Goal: Task Accomplishment & Management: Complete application form

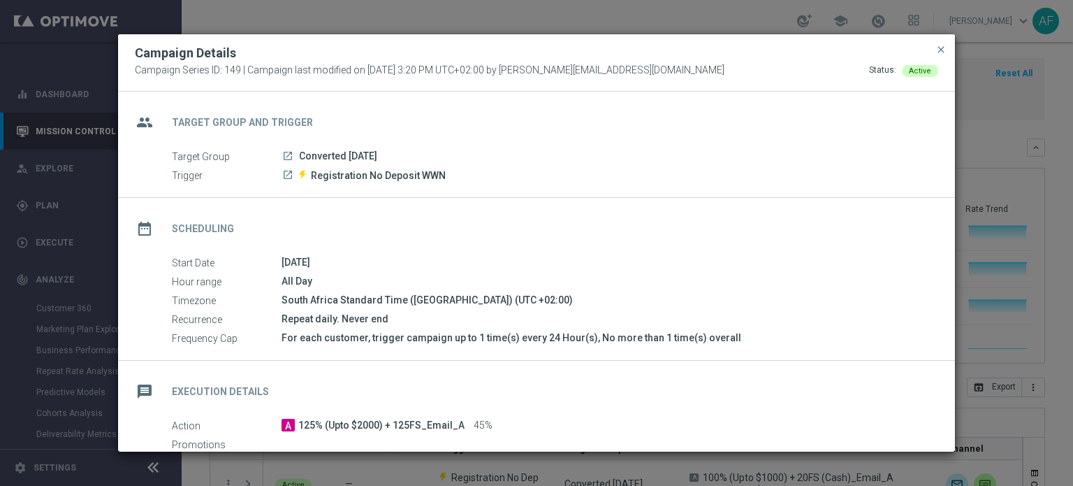
scroll to position [13, 0]
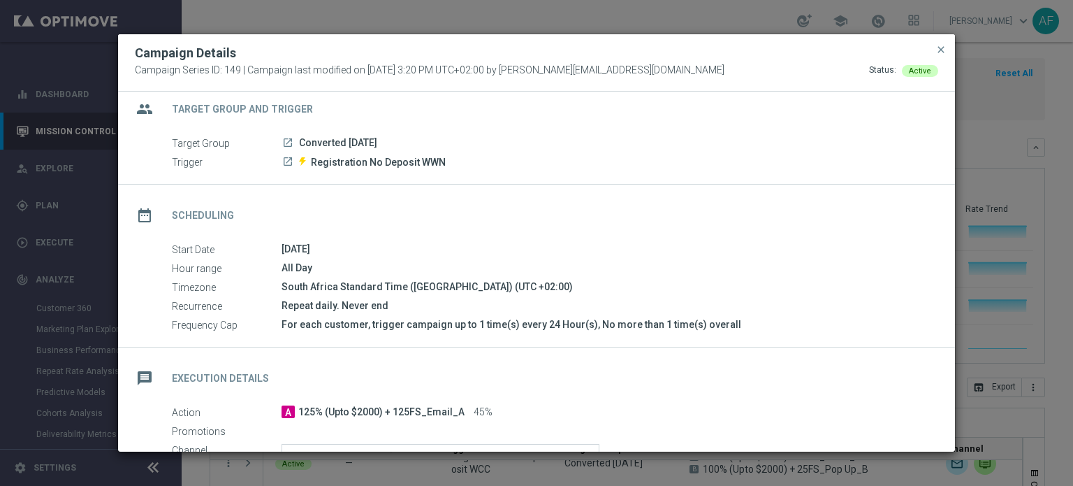
click at [938, 50] on span "close" at bounding box center [941, 49] width 11 height 11
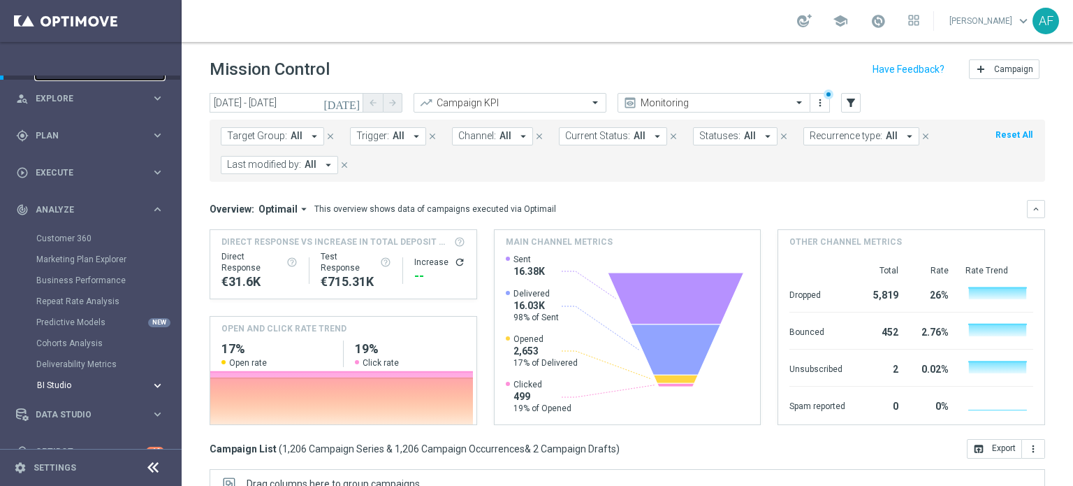
scroll to position [94, 0]
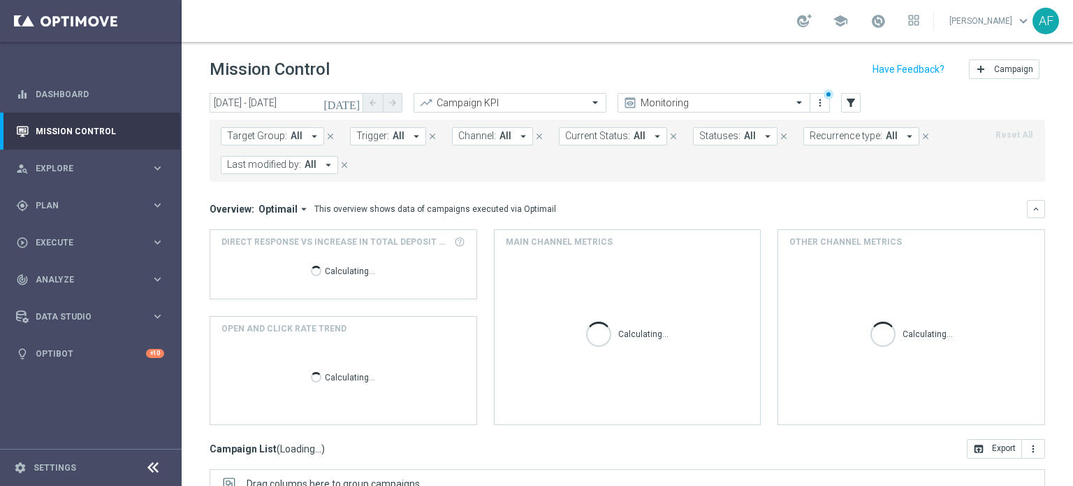
click at [352, 103] on icon "[DATE]" at bounding box center [343, 102] width 38 height 13
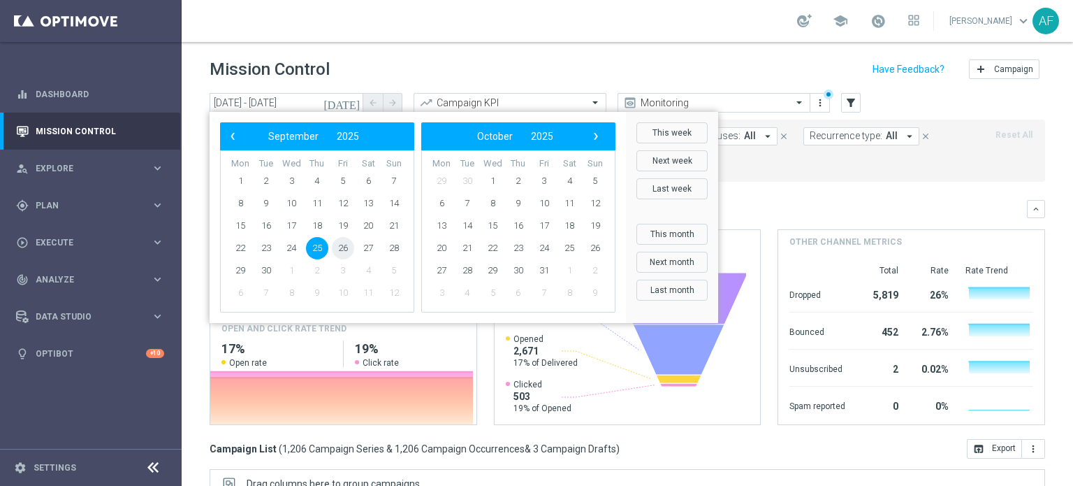
click at [342, 247] on span "26" at bounding box center [343, 248] width 22 height 22
type input "[DATE] - [DATE]"
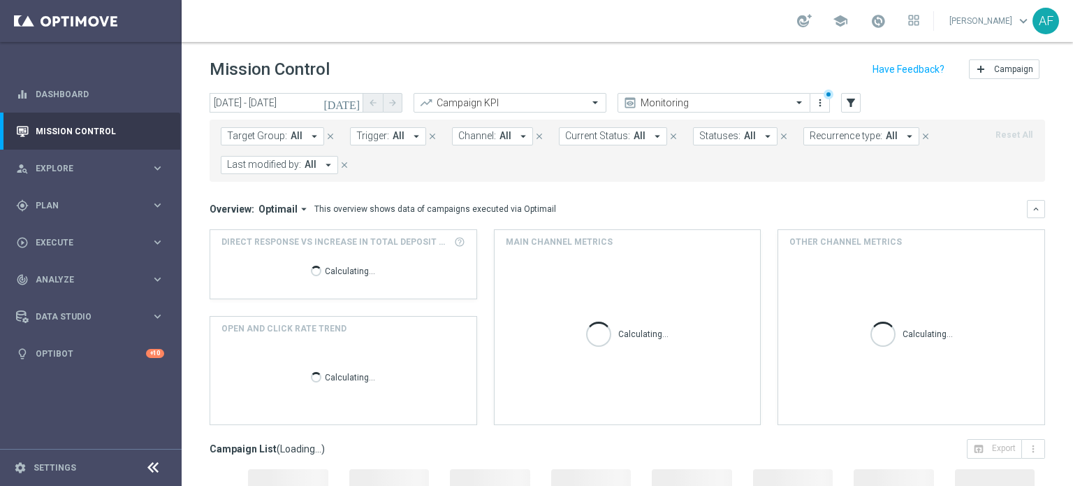
click at [310, 136] on icon "arrow_drop_down" at bounding box center [314, 136] width 13 height 13
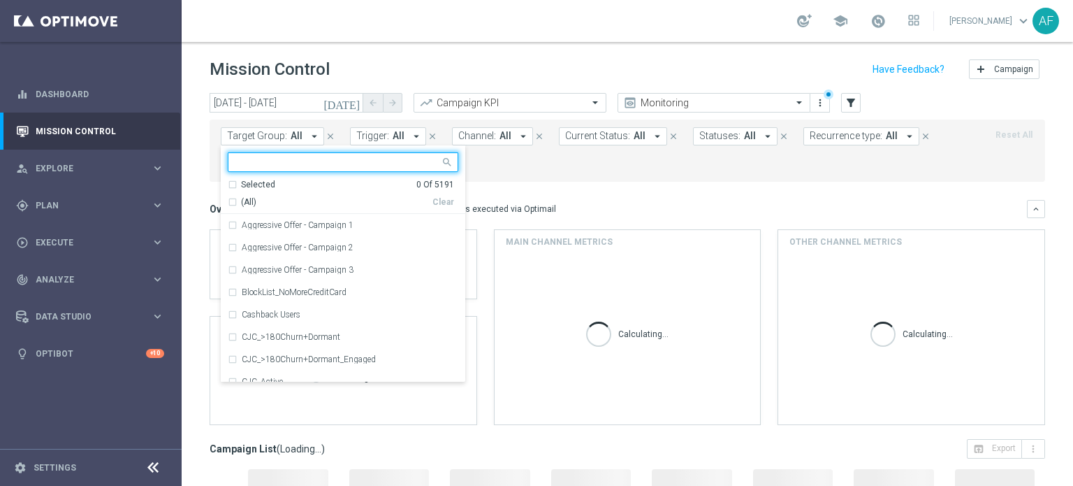
click at [298, 161] on input "text" at bounding box center [337, 163] width 205 height 12
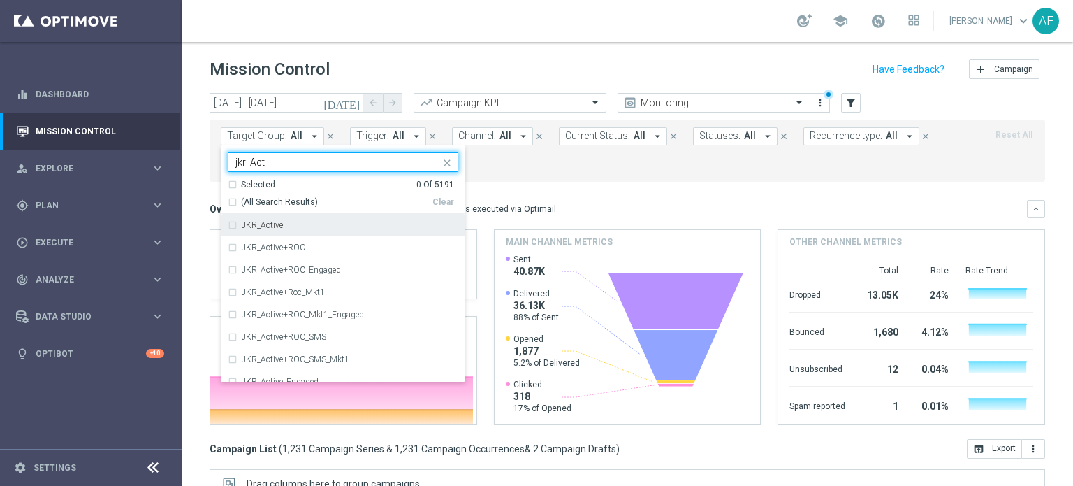
click at [290, 222] on div "JKR_Active" at bounding box center [350, 225] width 217 height 8
type input "jkr_Act"
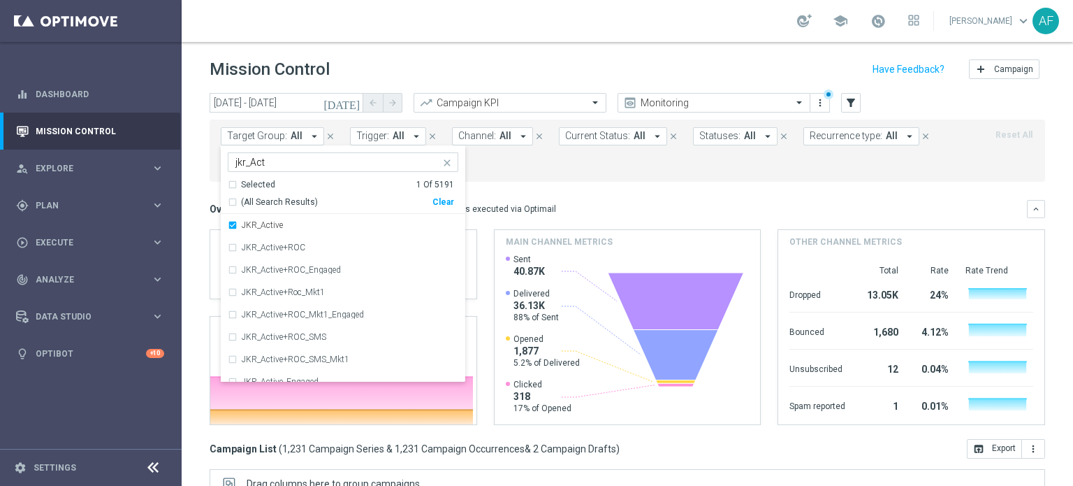
click at [561, 198] on mini-dashboard "Overview: Optimail arrow_drop_down This overview shows data of campaigns execut…" at bounding box center [628, 310] width 836 height 257
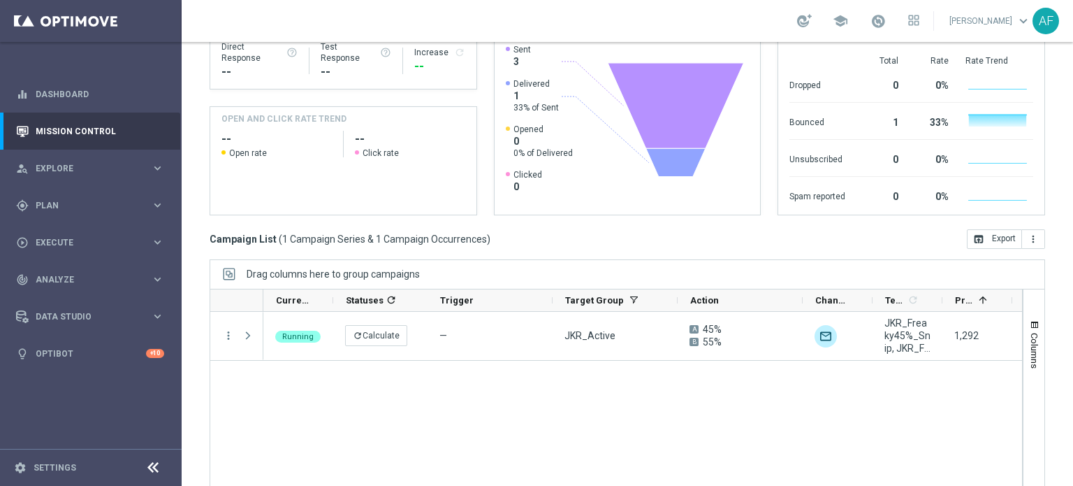
scroll to position [240, 0]
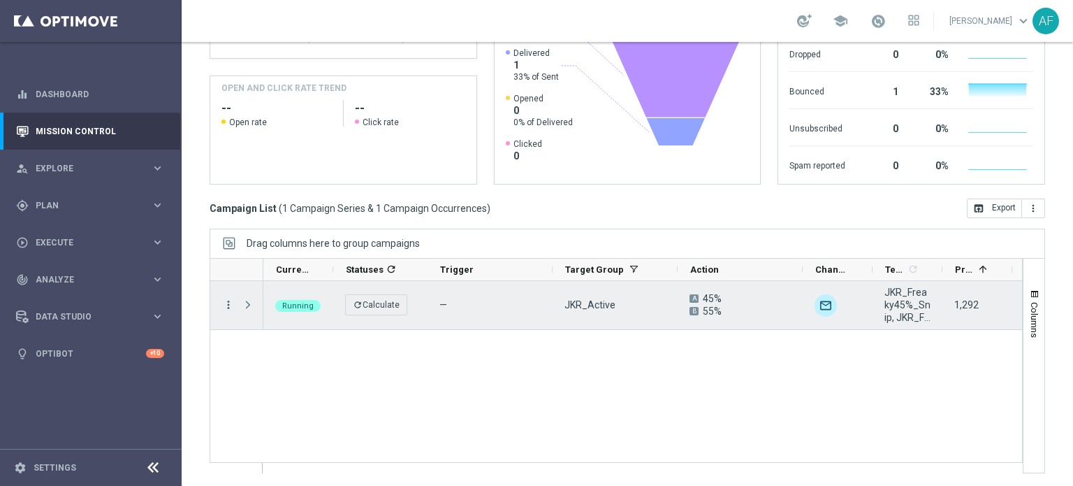
click at [223, 301] on icon "more_vert" at bounding box center [228, 304] width 13 height 13
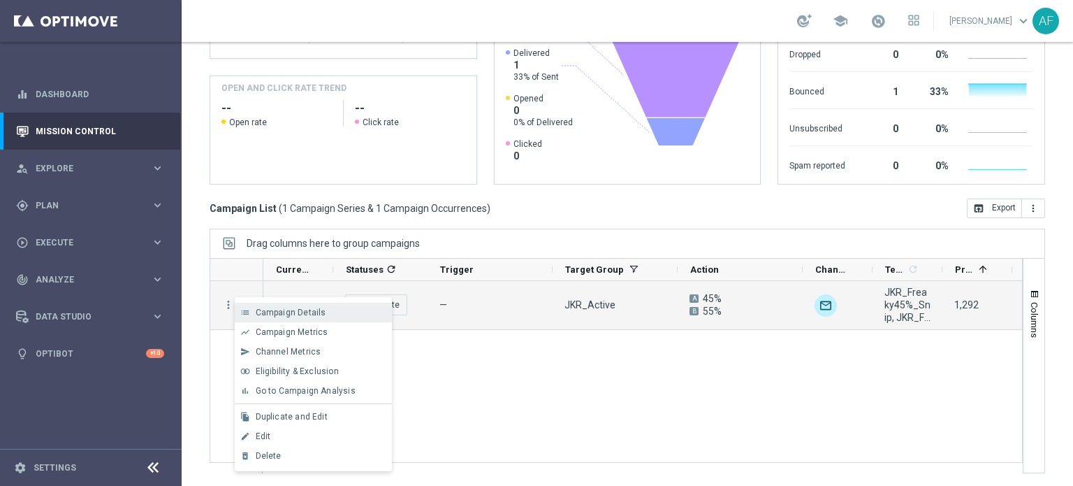
click at [279, 310] on span "Campaign Details" at bounding box center [291, 312] width 71 height 10
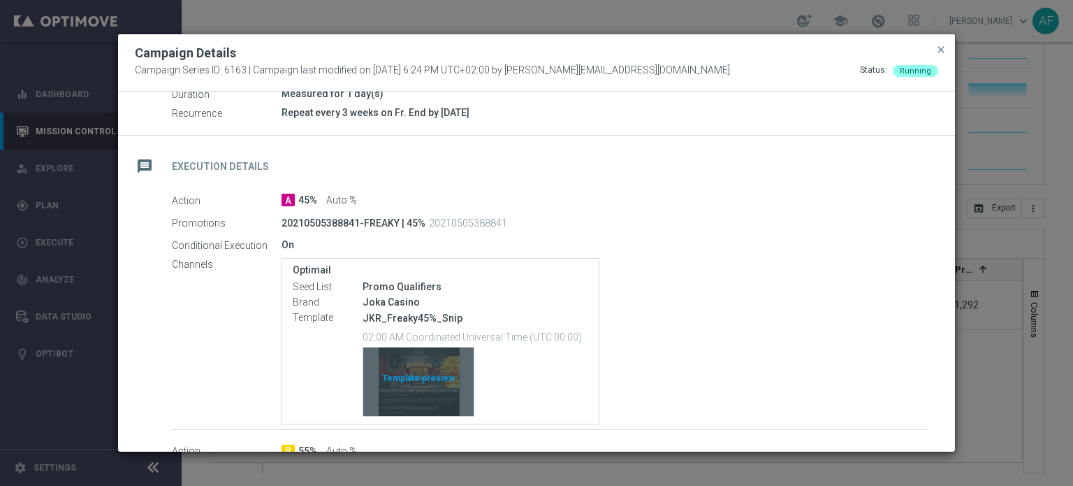
scroll to position [210, 0]
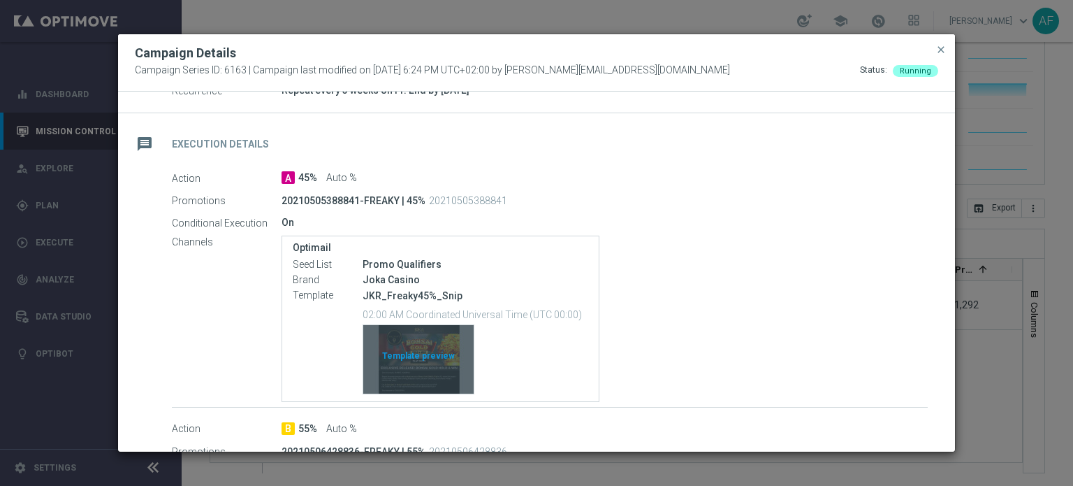
click at [432, 375] on div "Template preview" at bounding box center [418, 359] width 110 height 68
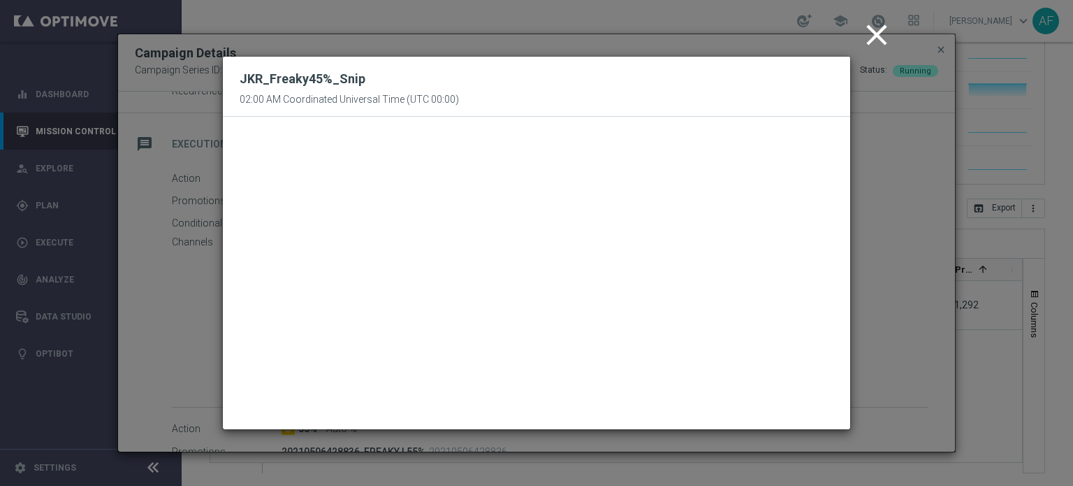
click at [869, 37] on icon "close" at bounding box center [876, 34] width 35 height 35
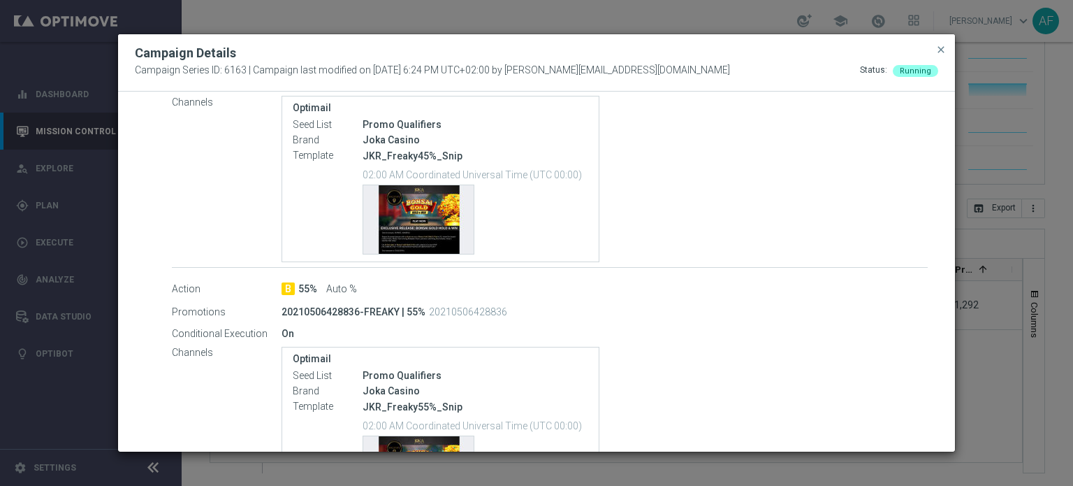
scroll to position [419, 0]
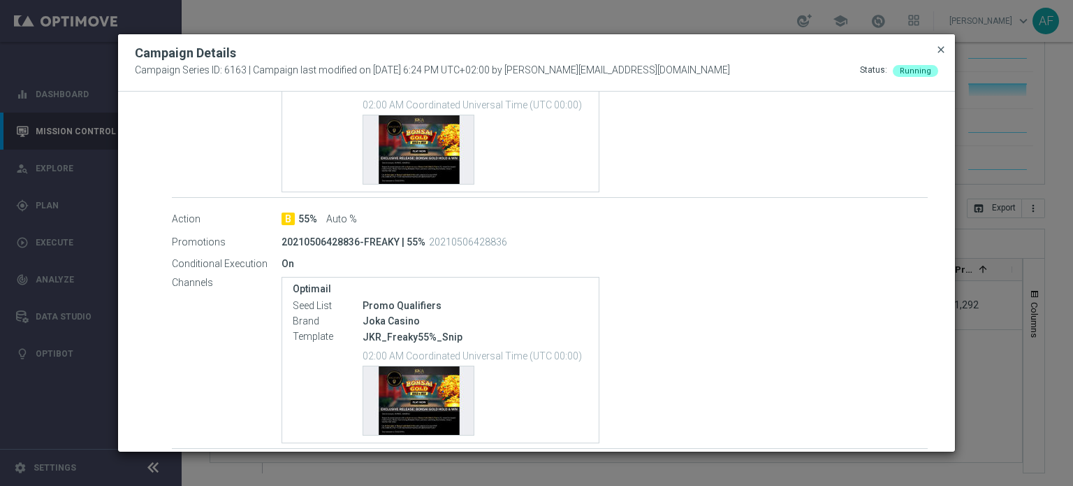
click at [938, 50] on span "close" at bounding box center [941, 49] width 11 height 11
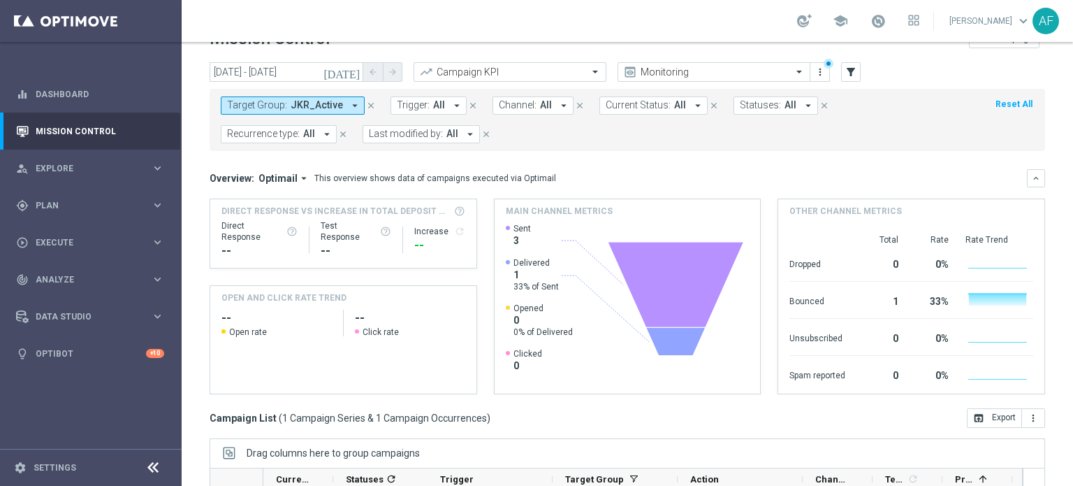
scroll to position [0, 0]
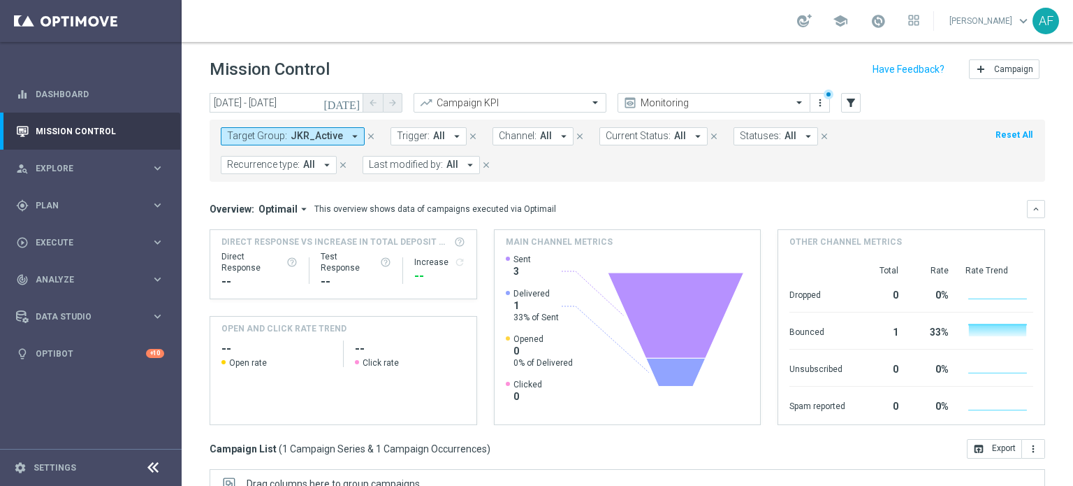
click at [321, 162] on icon "arrow_drop_down" at bounding box center [327, 165] width 13 height 13
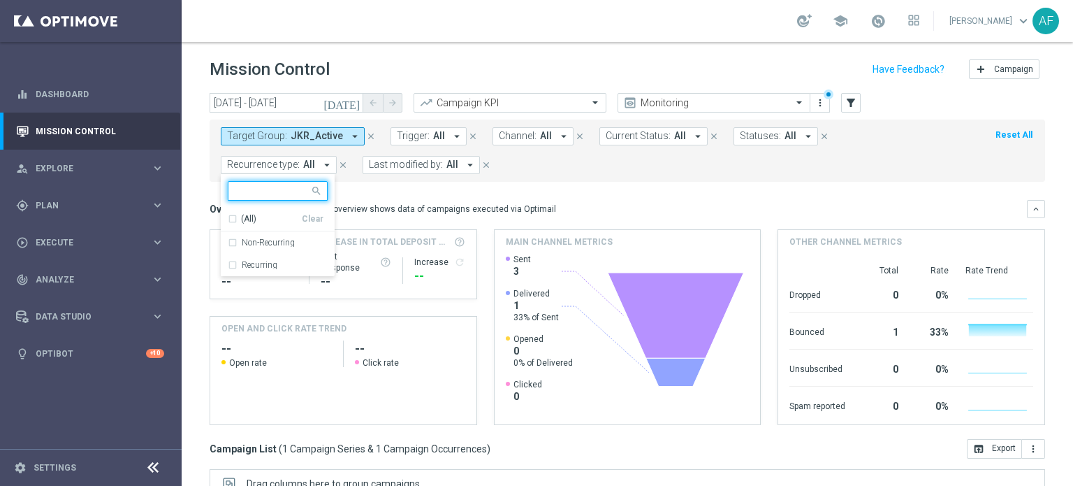
click at [590, 198] on mini-dashboard "Overview: Optimail arrow_drop_down This overview shows data of campaigns execut…" at bounding box center [628, 310] width 836 height 257
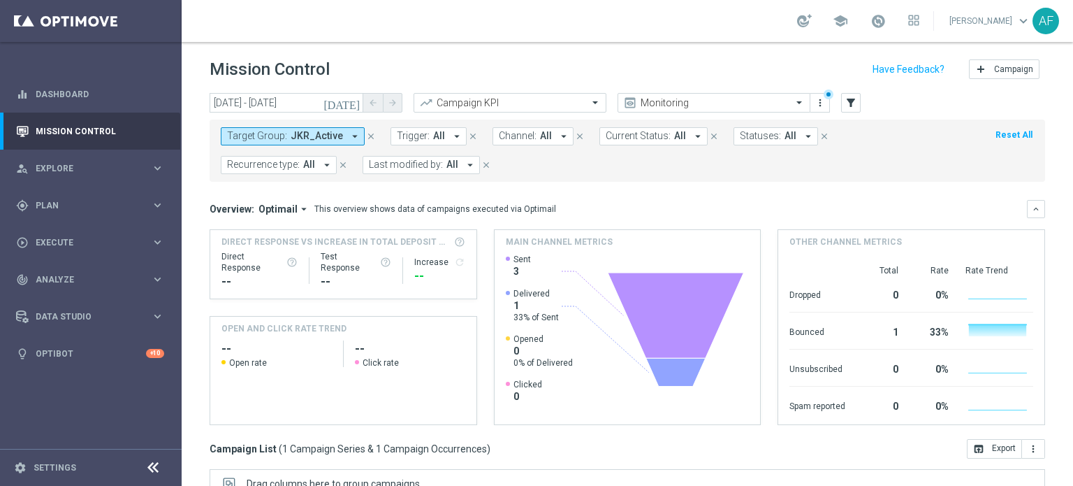
drag, startPoint x: 324, startPoint y: 136, endPoint x: 313, endPoint y: 138, distance: 10.7
click at [324, 136] on span "JKR_Active" at bounding box center [317, 136] width 52 height 12
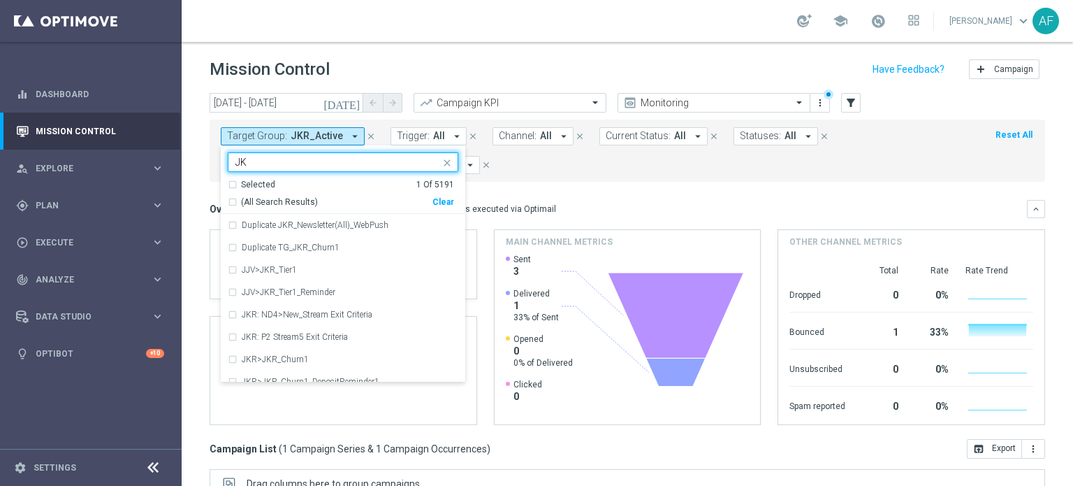
type input "J"
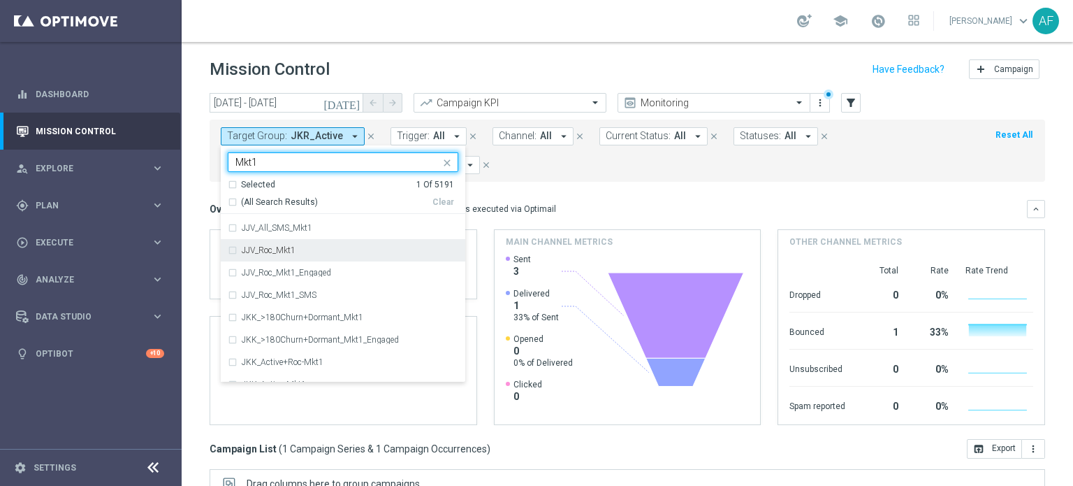
scroll to position [95, 0]
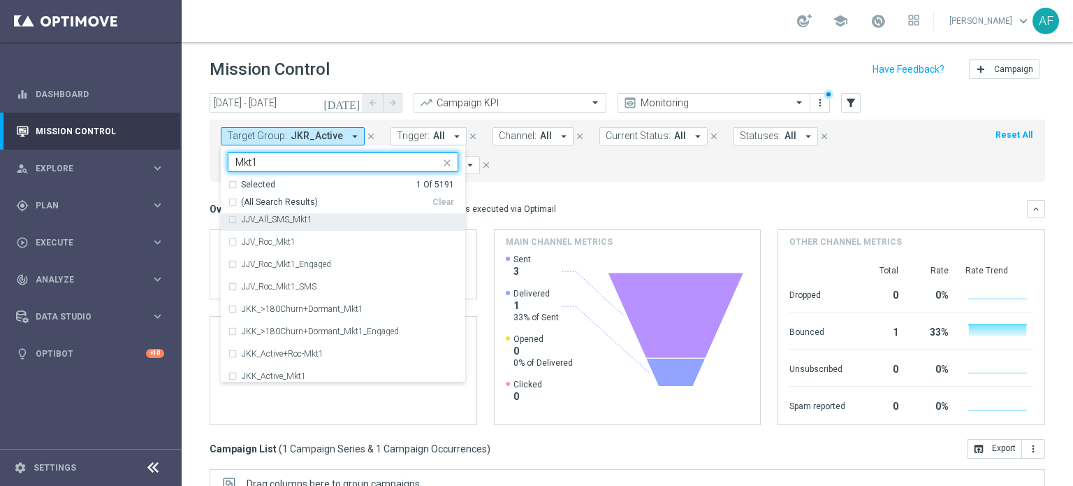
click at [236, 161] on input "Mkt1" at bounding box center [337, 163] width 205 height 12
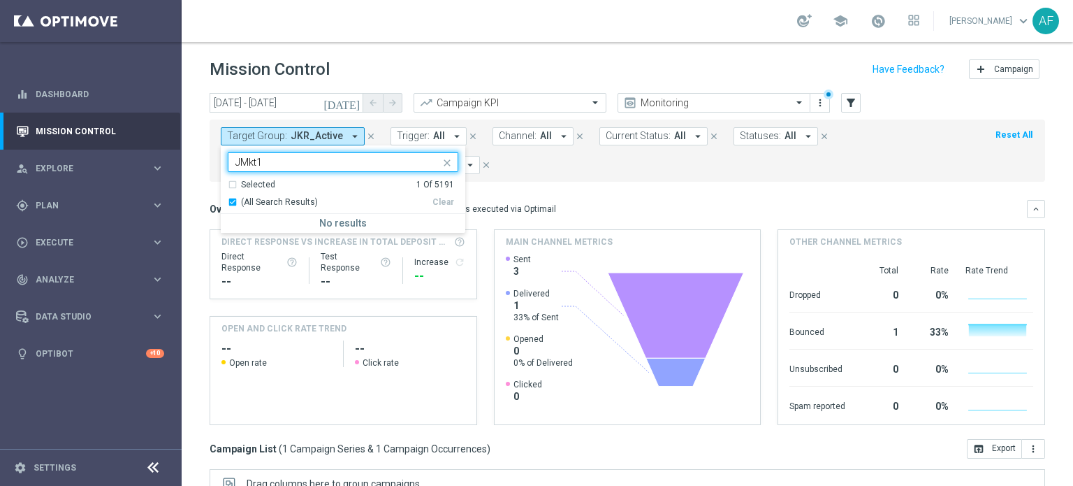
scroll to position [0, 0]
click at [293, 221] on label "JKR_Active_Mkt1" at bounding box center [274, 225] width 64 height 8
type input "JKR_Active_Mkt1"
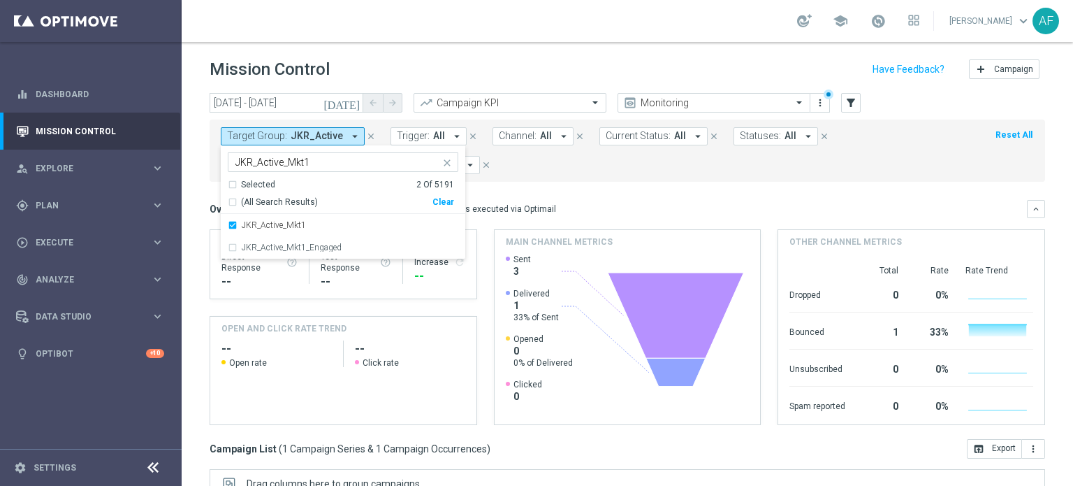
click at [567, 191] on mini-dashboard "Overview: Optimail arrow_drop_down This overview shows data of campaigns execut…" at bounding box center [628, 310] width 836 height 257
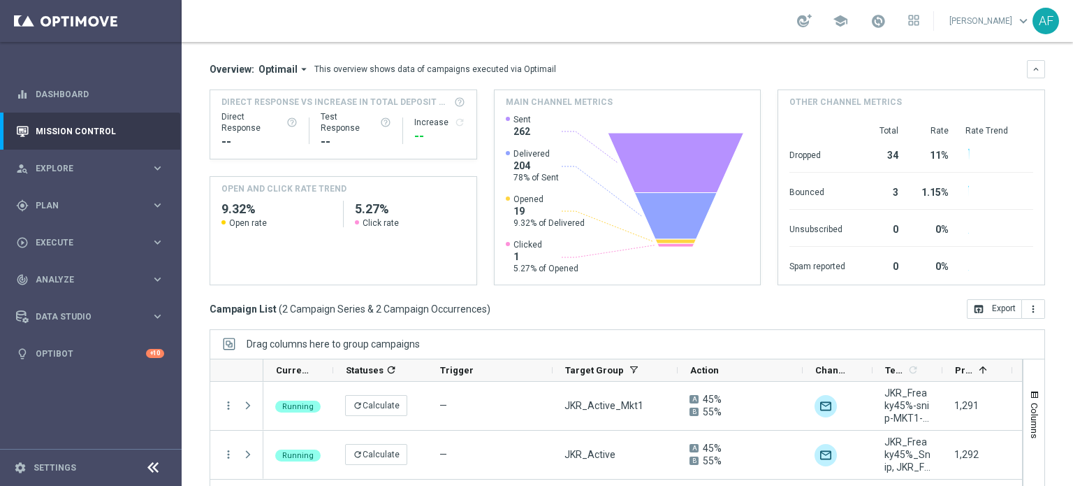
scroll to position [210, 0]
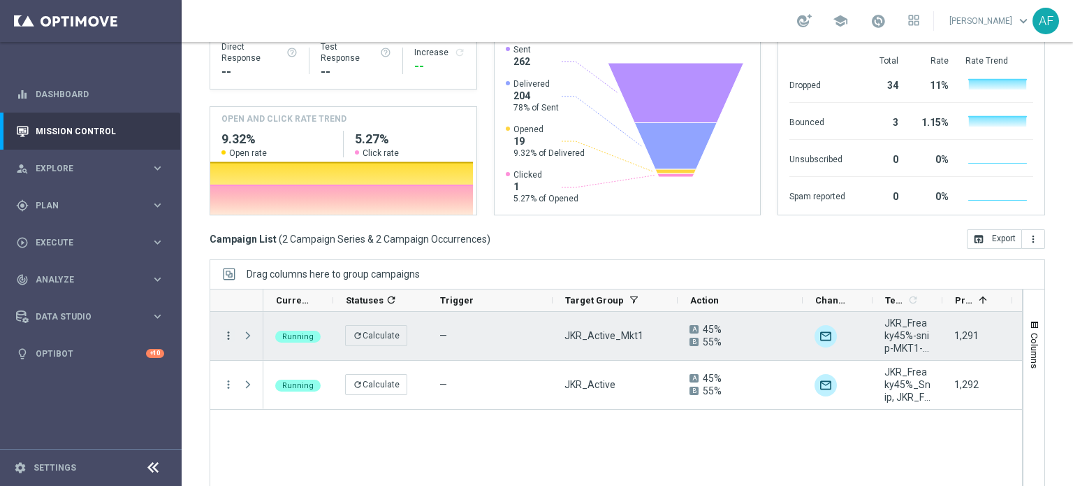
click at [224, 337] on icon "more_vert" at bounding box center [228, 335] width 13 height 13
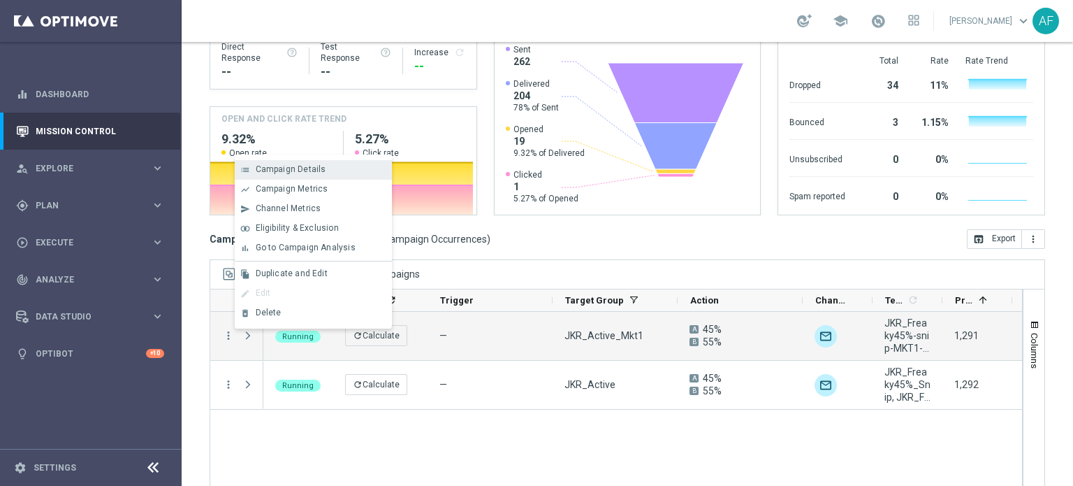
click at [303, 173] on span "Campaign Details" at bounding box center [291, 169] width 71 height 10
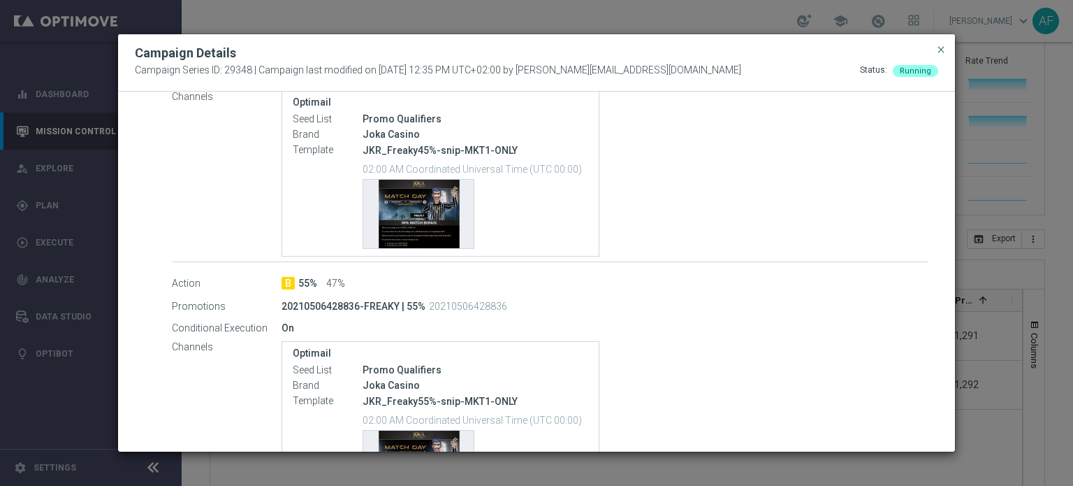
scroll to position [349, 0]
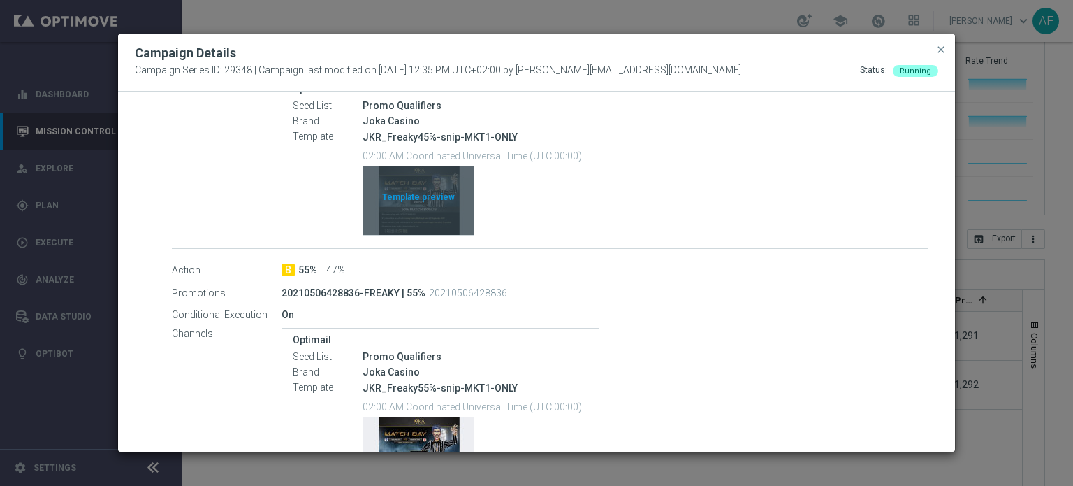
click at [420, 205] on div "Template preview" at bounding box center [418, 200] width 110 height 68
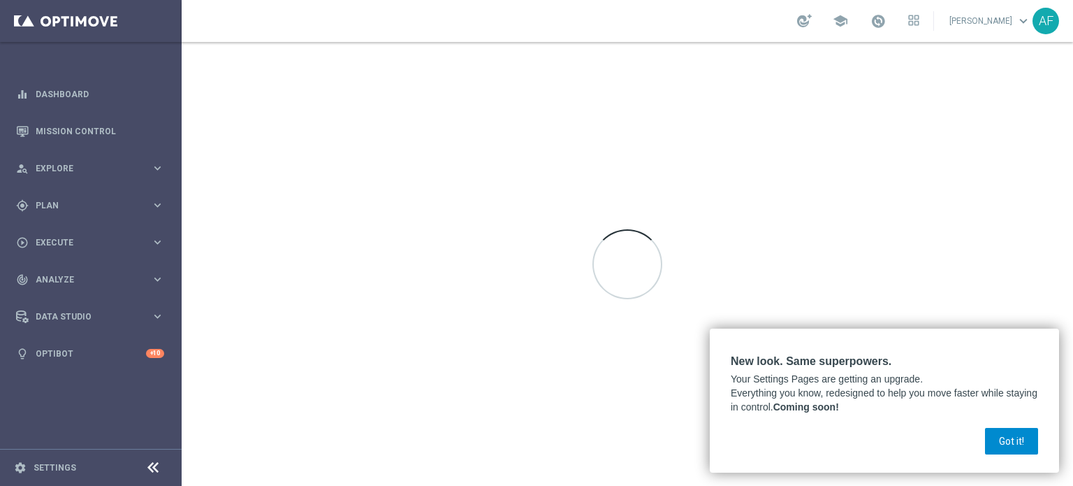
click at [1029, 439] on button "Got it!" at bounding box center [1011, 441] width 53 height 27
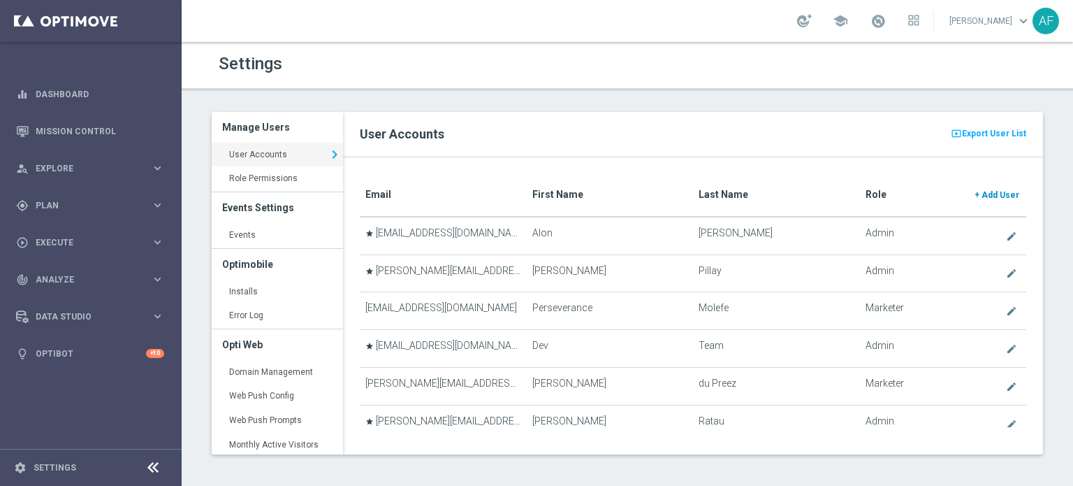
click at [987, 192] on span "Add User" at bounding box center [1001, 195] width 38 height 10
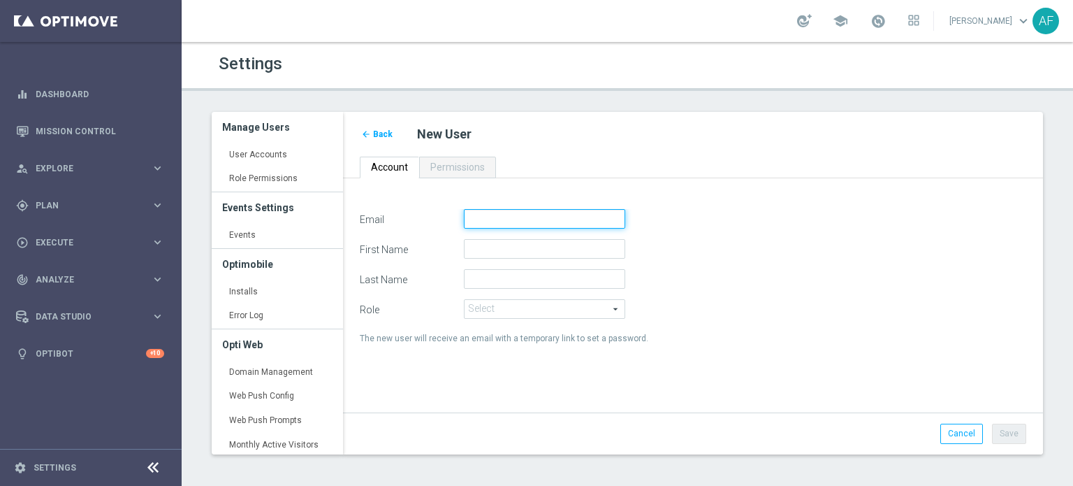
click at [522, 224] on input "Email" at bounding box center [544, 219] width 161 height 20
click at [515, 212] on input "Email" at bounding box center [544, 219] width 161 height 20
paste input "matei@goldmedialab.com"
type input "matei@goldmedialab.com"
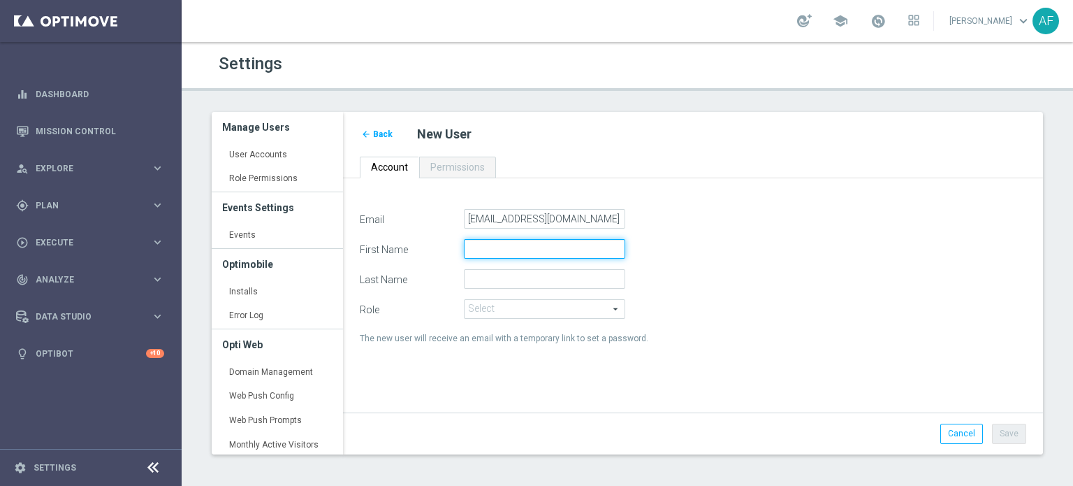
click at [514, 250] on input "First Name" at bounding box center [544, 249] width 161 height 20
paste input "Matei Motaung"
drag, startPoint x: 539, startPoint y: 248, endPoint x: 494, endPoint y: 245, distance: 45.5
click at [494, 245] on input "Matei Motaung" at bounding box center [544, 249] width 161 height 20
type input "Matei"
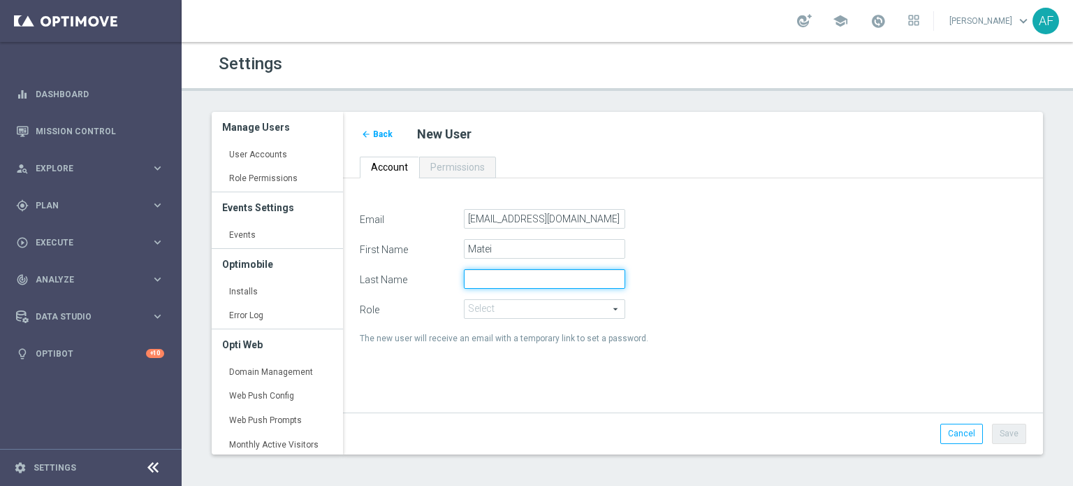
click at [495, 273] on input "Last Name" at bounding box center [544, 279] width 161 height 20
paste input "Matei Motaung"
drag, startPoint x: 495, startPoint y: 277, endPoint x: 458, endPoint y: 276, distance: 37.7
click at [458, 276] on div "Last Name Matei Motaung" at bounding box center [693, 279] width 688 height 20
type input "Motaung"
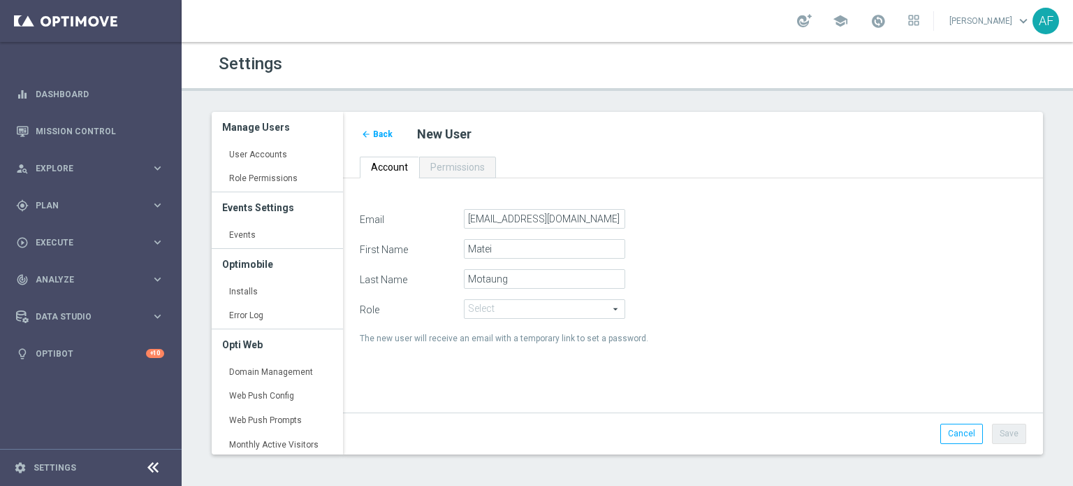
click at [507, 310] on span at bounding box center [545, 309] width 160 height 18
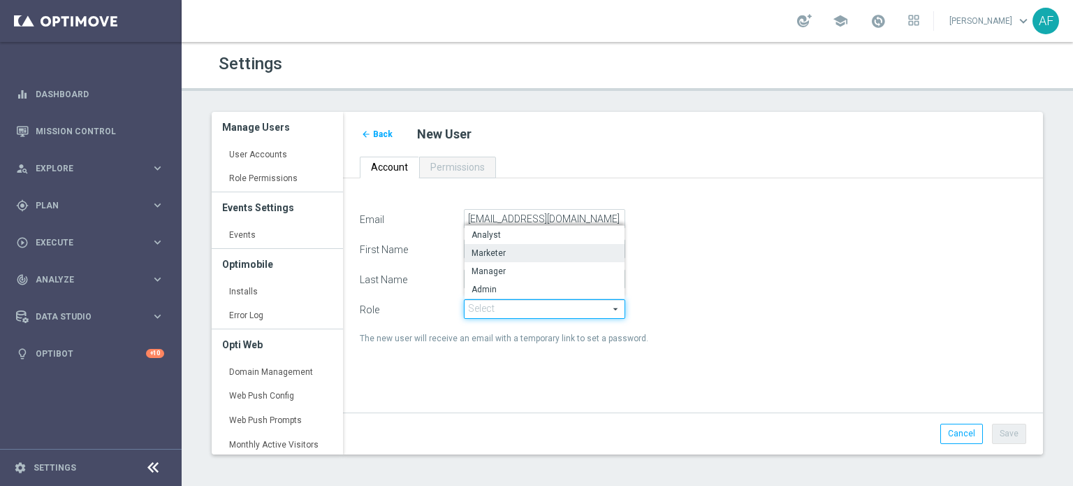
click at [528, 252] on span "Marketer" at bounding box center [545, 252] width 146 height 11
type input "Marketer"
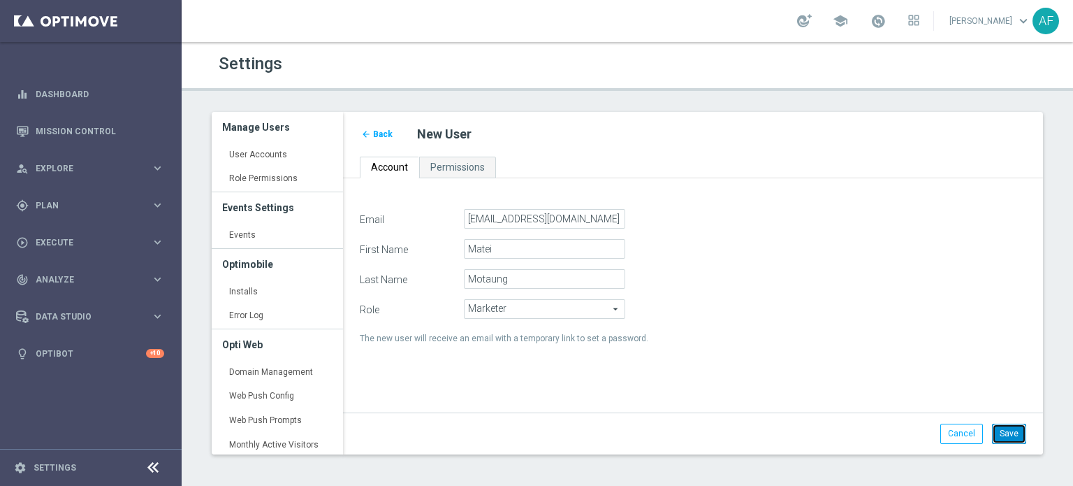
click at [1014, 431] on button "Save" at bounding box center [1009, 433] width 34 height 20
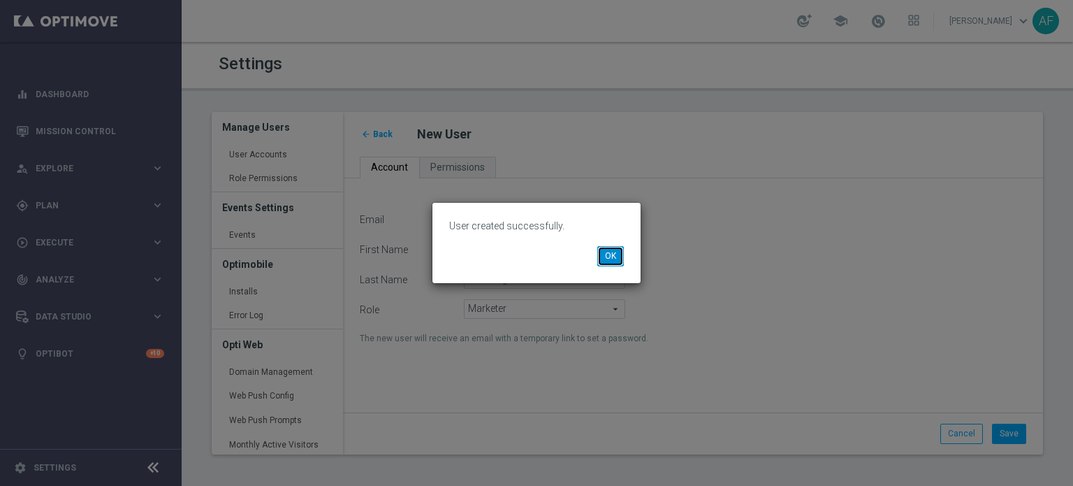
click at [606, 256] on button "OK" at bounding box center [610, 256] width 27 height 20
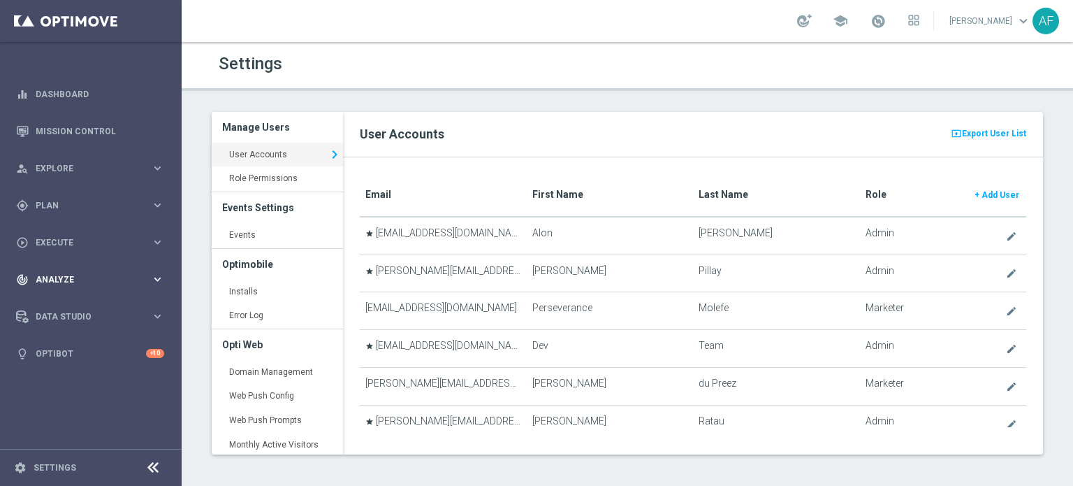
click at [91, 279] on span "Analyze" at bounding box center [93, 279] width 115 height 8
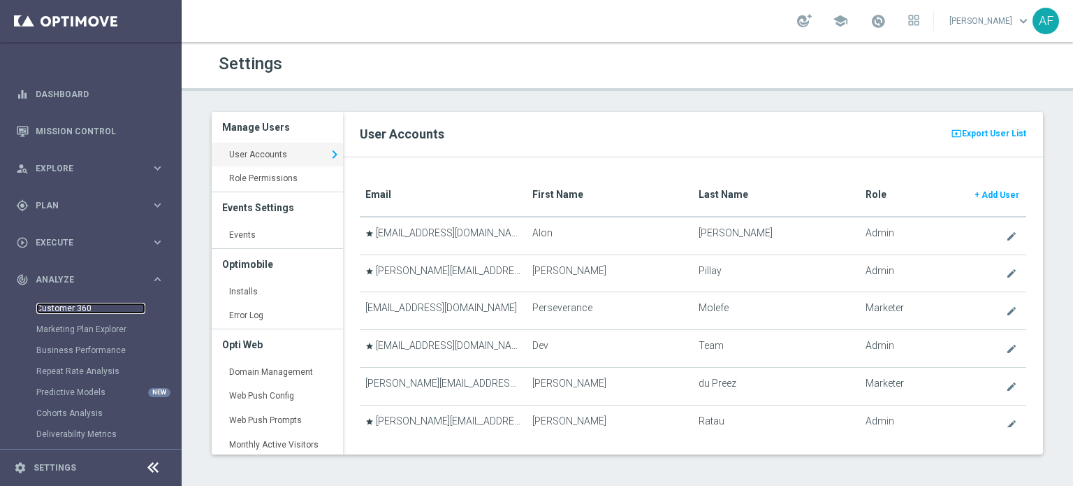
click at [75, 305] on link "Customer 360" at bounding box center [90, 308] width 109 height 11
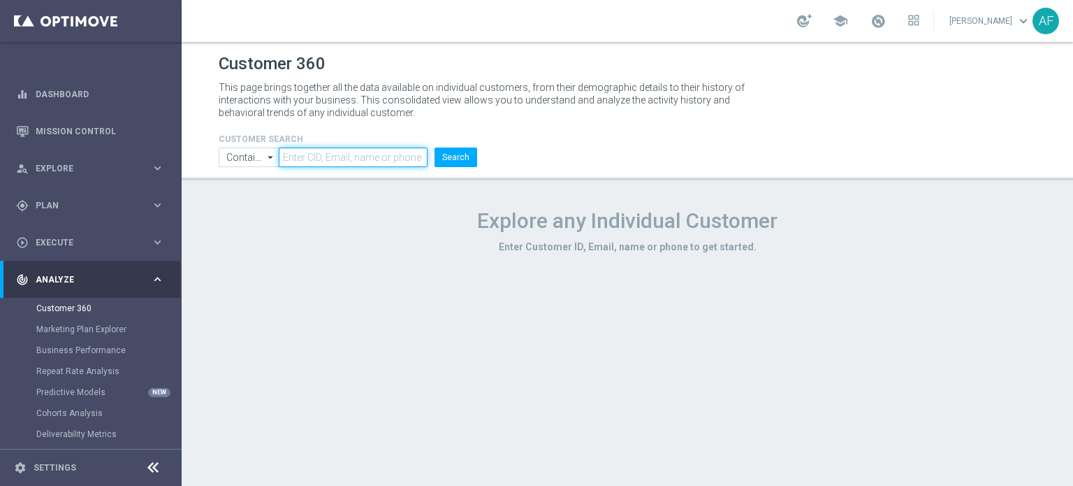
click at [319, 161] on input "text" at bounding box center [353, 157] width 149 height 20
paste input "930201758877422340"
type input "930201758877422340"
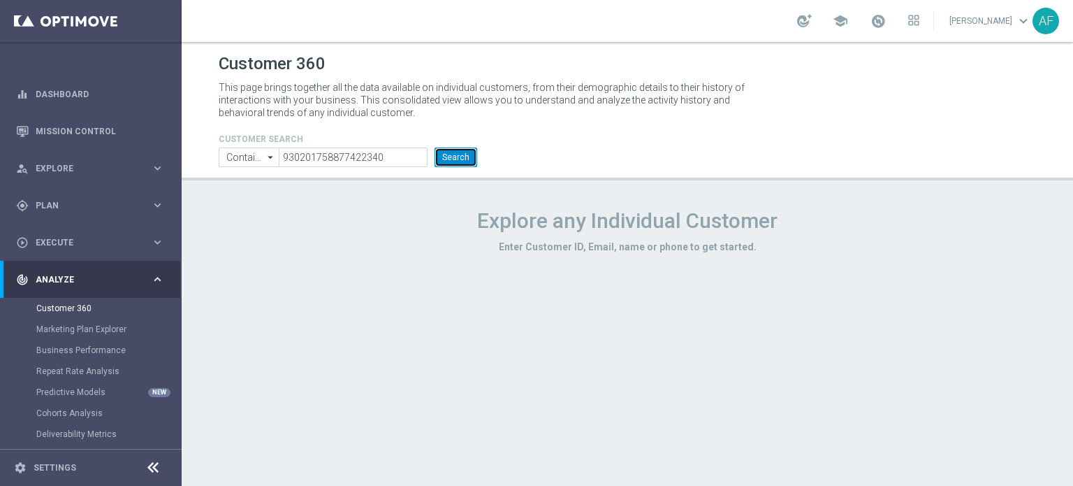
click at [453, 150] on button "Search" at bounding box center [456, 157] width 43 height 20
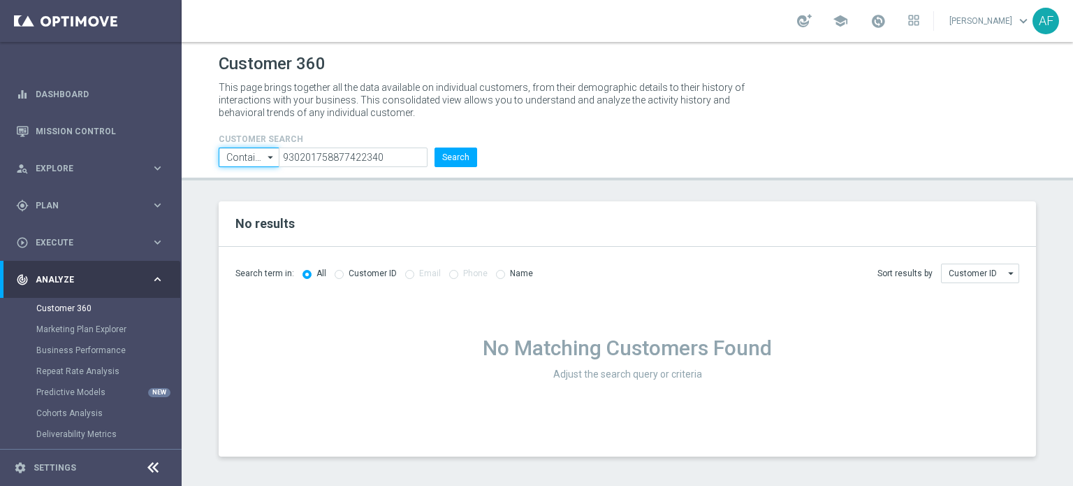
click at [260, 157] on input "Contains" at bounding box center [249, 157] width 60 height 20
drag, startPoint x: 330, startPoint y: 181, endPoint x: 347, endPoint y: 170, distance: 20.2
click at [332, 181] on div "Customer 360 This page brings together all the data available on individual cus…" at bounding box center [628, 264] width 892 height 444
type input "Contains"
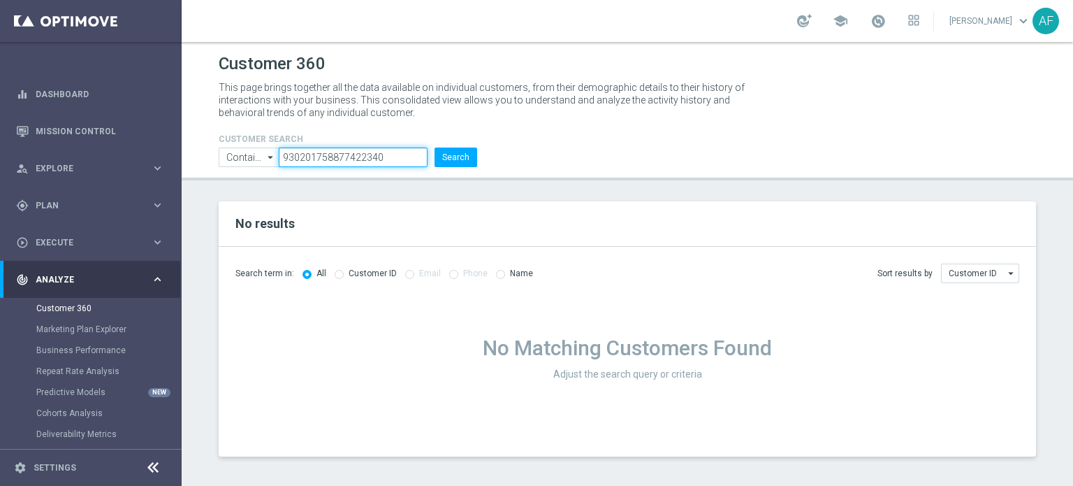
drag, startPoint x: 386, startPoint y: 159, endPoint x: 282, endPoint y: 159, distance: 103.4
click at [282, 159] on input "930201758877422340" at bounding box center [353, 157] width 149 height 20
paste input "925031758877422"
type input "925031758877422"
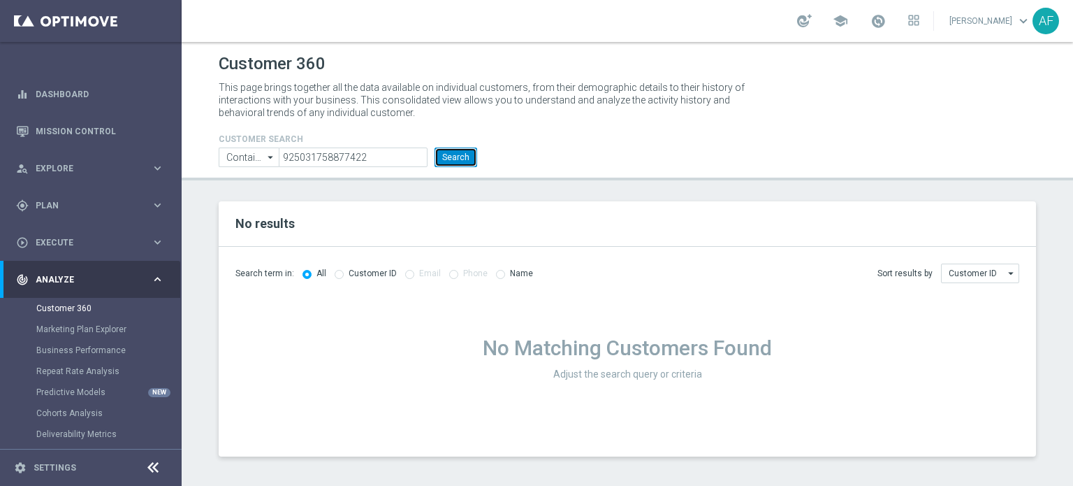
click at [461, 158] on button "Search" at bounding box center [456, 157] width 43 height 20
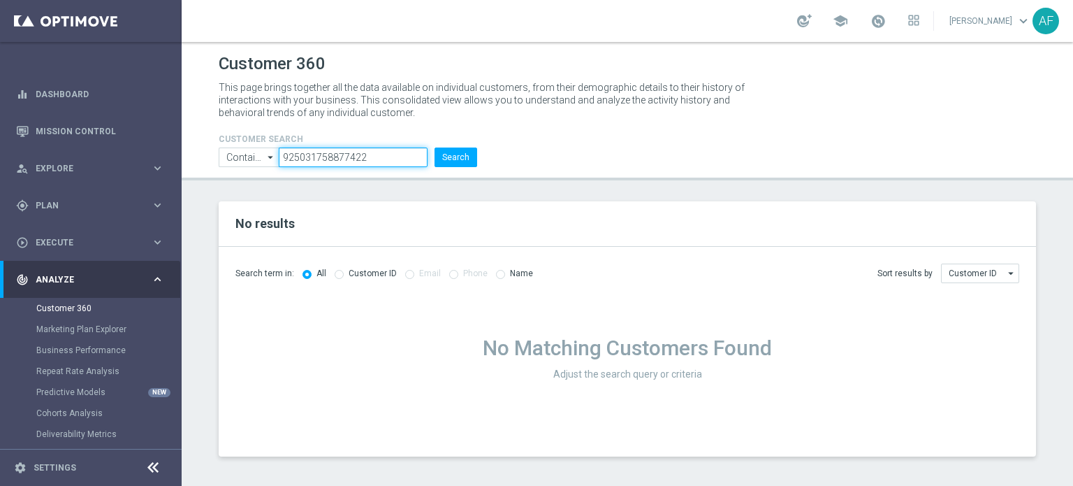
click at [344, 158] on input "925031758877422" at bounding box center [353, 157] width 149 height 20
drag, startPoint x: 365, startPoint y: 160, endPoint x: 285, endPoint y: 160, distance: 79.7
click at [285, 160] on input "925031758877422" at bounding box center [353, 157] width 149 height 20
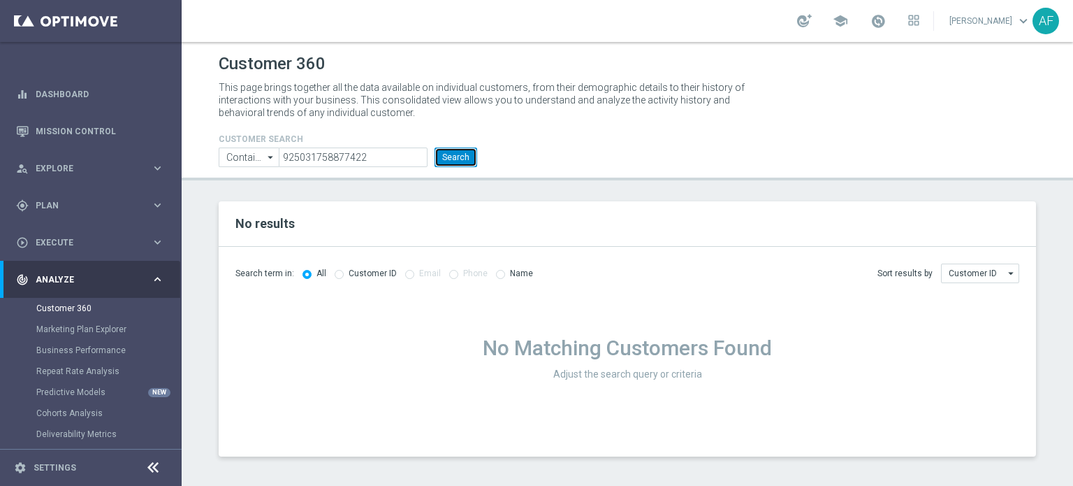
click at [445, 156] on button "Search" at bounding box center [456, 157] width 43 height 20
click at [264, 159] on icon "arrow_drop_down" at bounding box center [271, 157] width 14 height 18
click at [259, 187] on div "Contains" at bounding box center [249, 178] width 61 height 21
click at [264, 196] on div "Equals" at bounding box center [249, 199] width 61 height 20
type input "Equals"
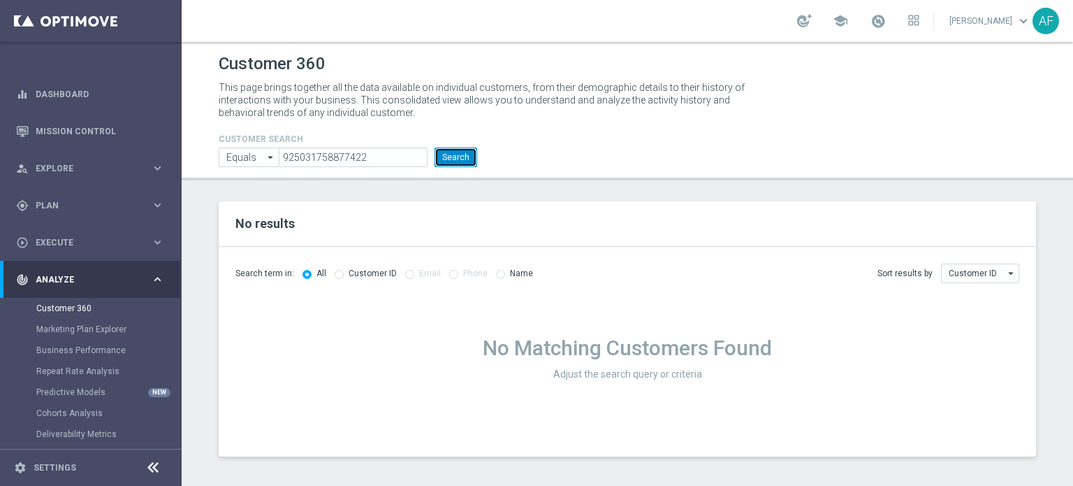
click at [444, 160] on button "Search" at bounding box center [456, 157] width 43 height 20
click at [267, 157] on icon "arrow_drop_down" at bounding box center [271, 157] width 14 height 18
click at [269, 177] on div "Contains" at bounding box center [249, 178] width 61 height 20
type input "Contains"
click at [467, 160] on button "Search" at bounding box center [456, 157] width 43 height 20
